Goal: Book appointment/travel/reservation

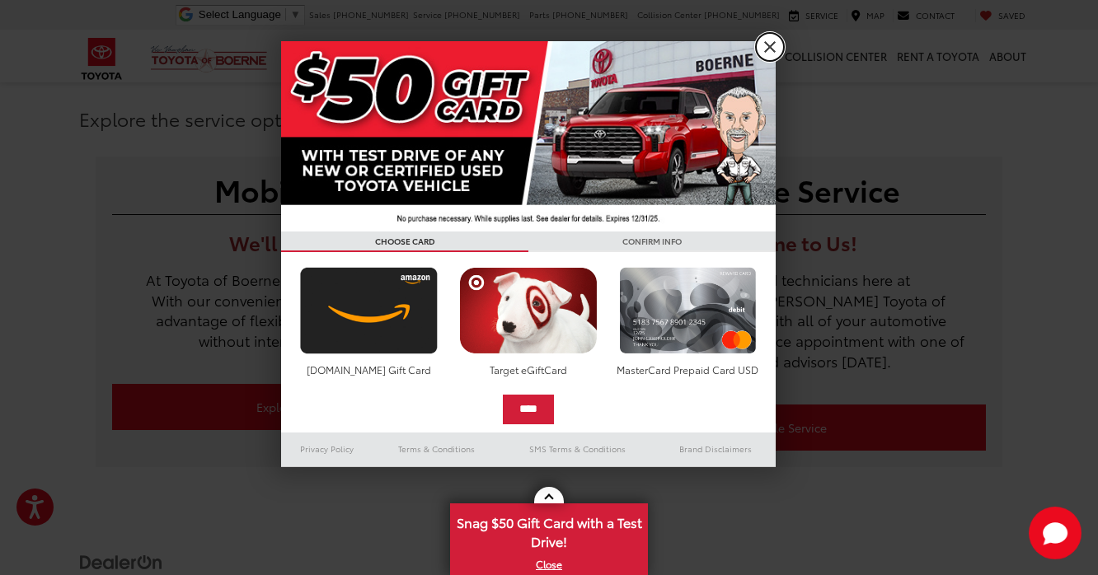
click at [770, 50] on link "X" at bounding box center [770, 47] width 28 height 28
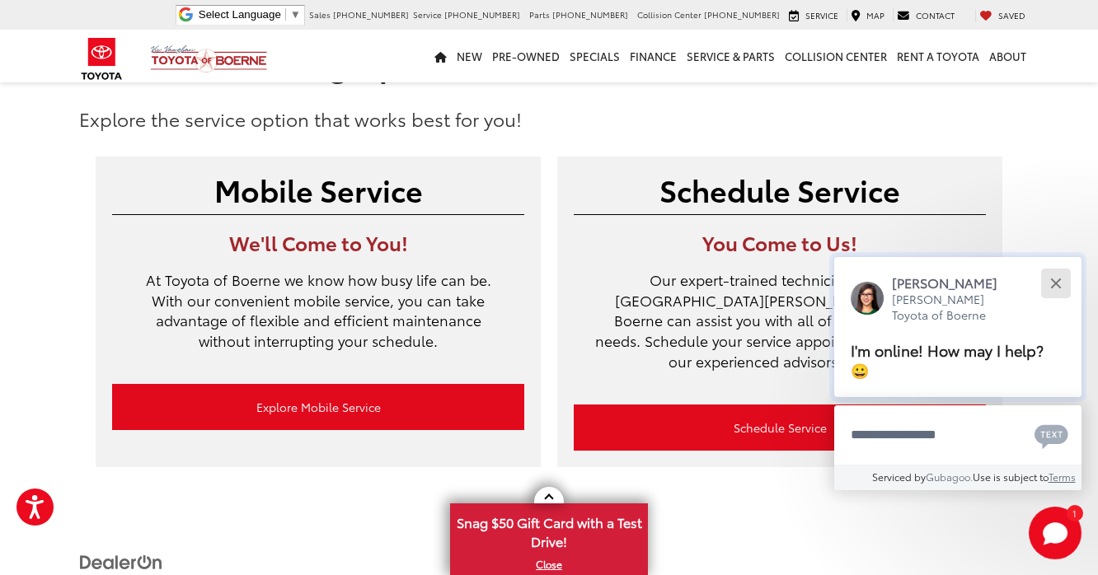
click at [1062, 299] on button "Close" at bounding box center [1055, 282] width 35 height 35
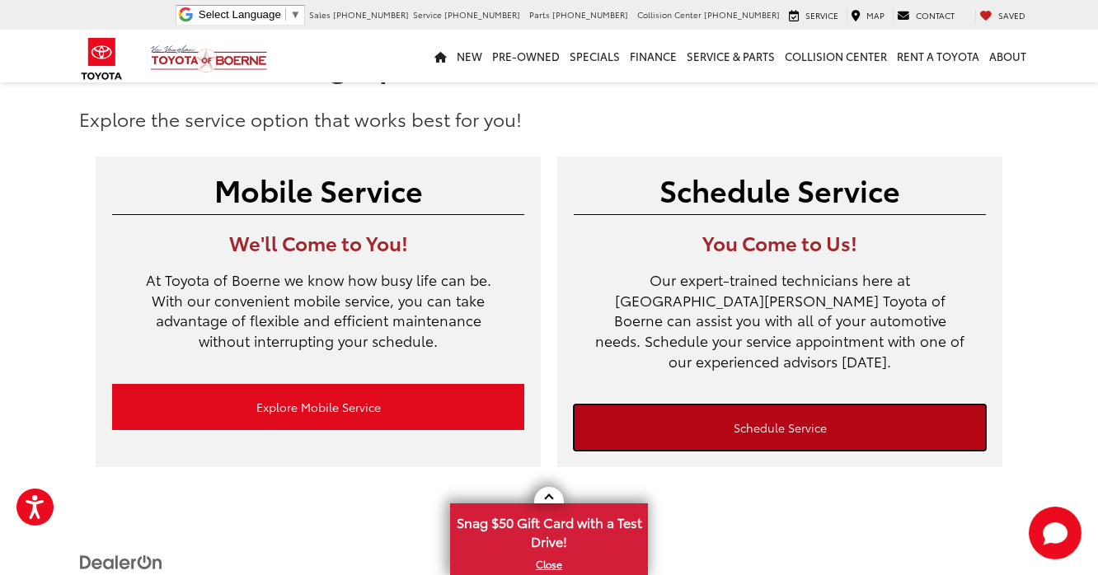
click at [823, 413] on link "Schedule Service" at bounding box center [780, 428] width 412 height 46
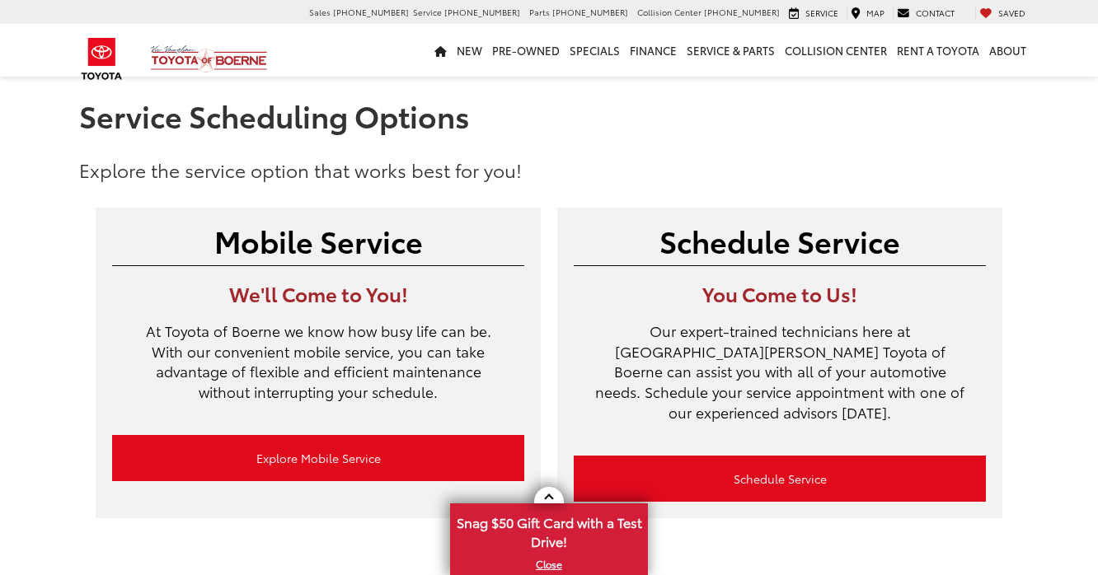
scroll to position [51, 0]
